Goal: Task Accomplishment & Management: Use online tool/utility

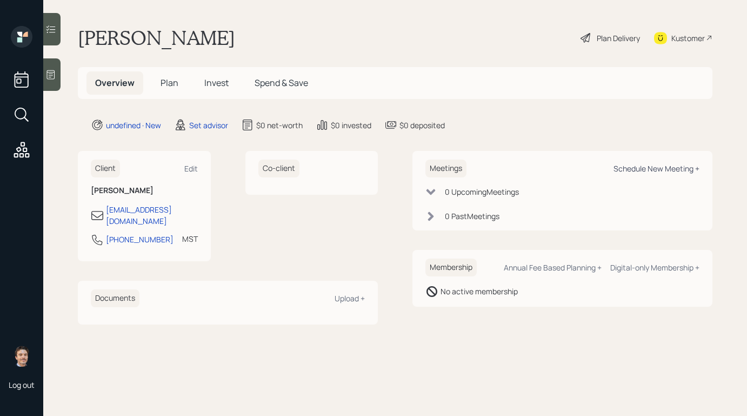
click at [630, 171] on div "Schedule New Meeting +" at bounding box center [656, 168] width 86 height 10
select select "round-[PERSON_NAME]"
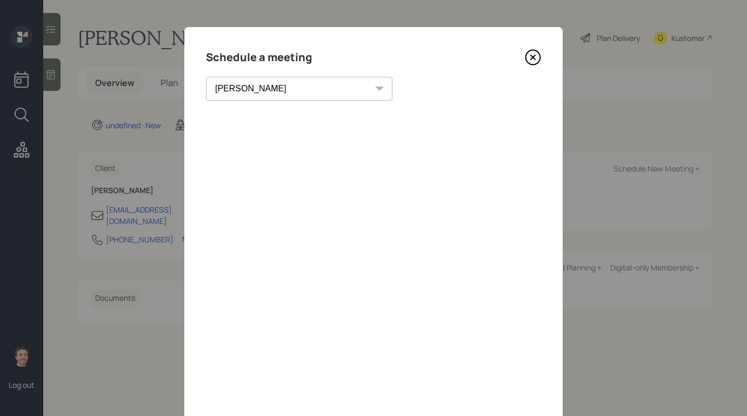
click at [532, 59] on icon at bounding box center [533, 57] width 16 height 16
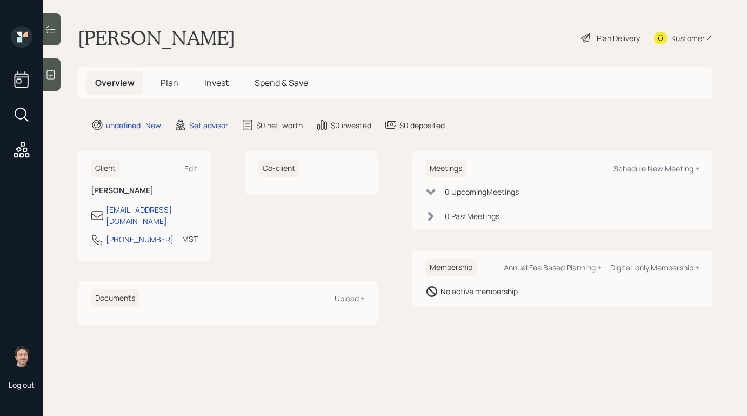
click at [46, 69] on div at bounding box center [51, 74] width 17 height 32
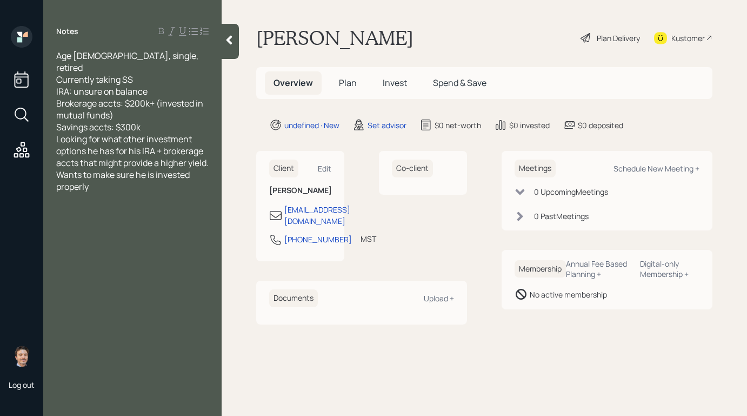
click at [155, 121] on div "Savings accts: $300k" at bounding box center [132, 127] width 152 height 12
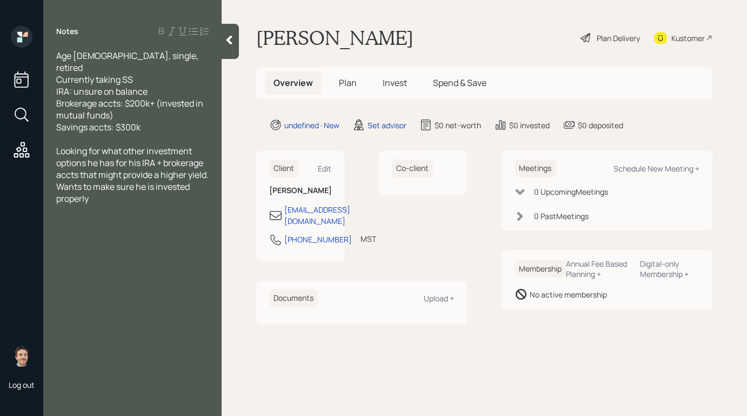
click at [228, 46] on div at bounding box center [230, 41] width 17 height 35
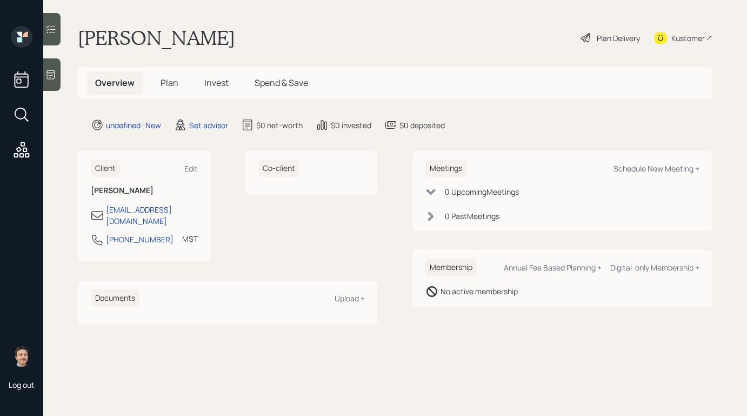
click at [49, 81] on div at bounding box center [51, 74] width 17 height 32
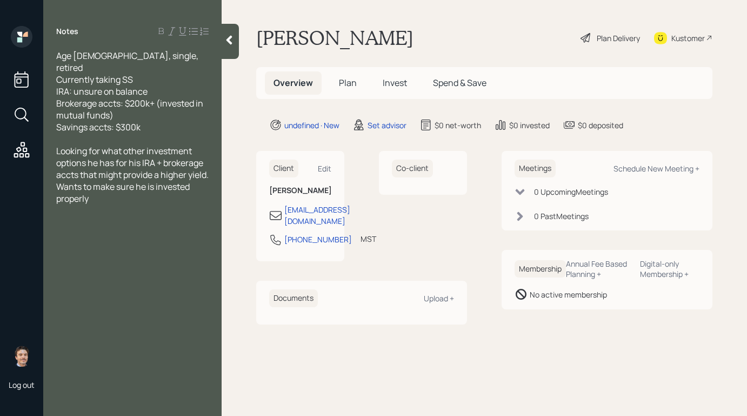
click at [231, 48] on div at bounding box center [230, 41] width 17 height 35
